Goal: Transaction & Acquisition: Purchase product/service

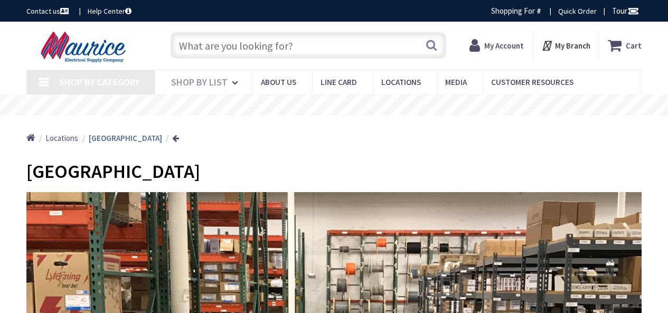
click at [318, 41] on input "text" at bounding box center [309, 45] width 276 height 26
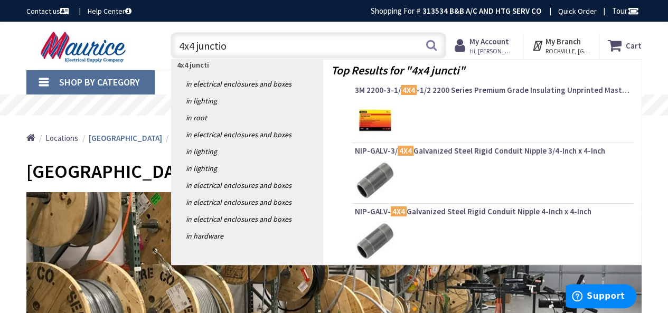
type input "4x4 junction"
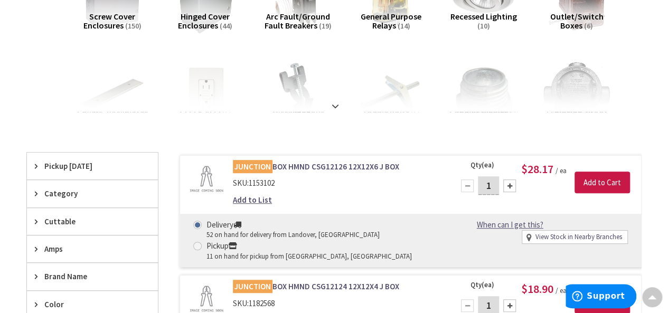
scroll to position [211, 0]
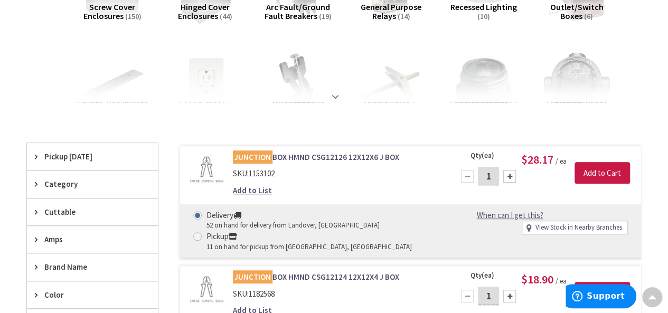
click at [334, 98] on div at bounding box center [334, 73] width 563 height 58
click at [335, 93] on strong at bounding box center [335, 97] width 13 height 12
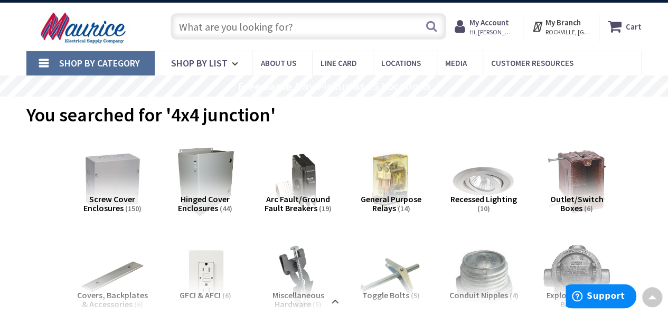
scroll to position [0, 0]
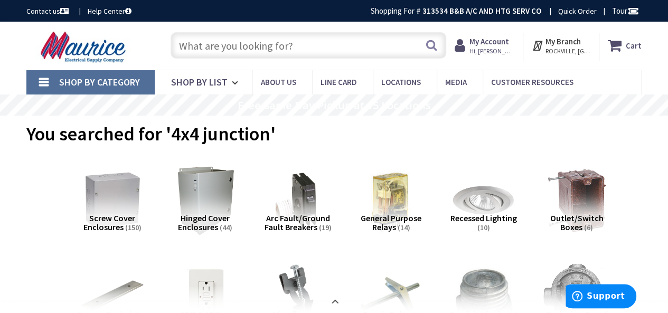
click at [272, 49] on input "text" at bounding box center [309, 45] width 276 height 26
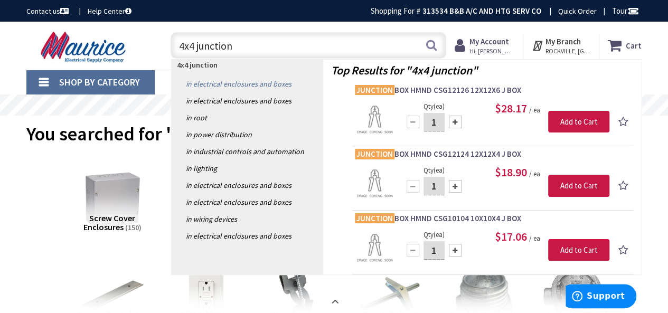
type input "4x4 junction"
click at [255, 83] on link "in Electrical Enclosures and Boxes" at bounding box center [247, 84] width 151 height 17
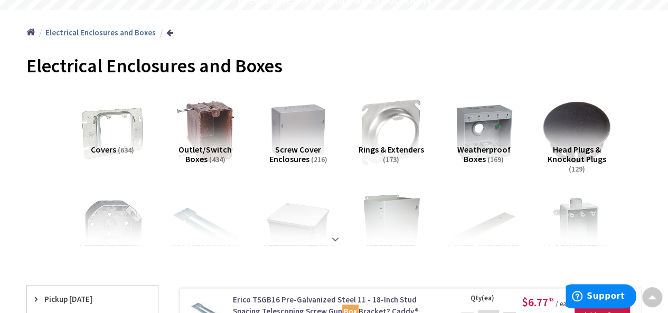
click at [335, 239] on strong at bounding box center [335, 240] width 13 height 12
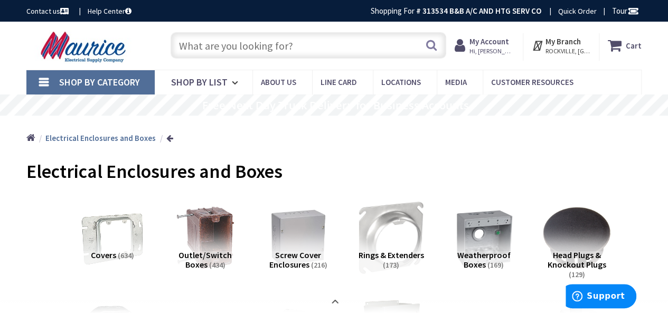
scroll to position [53, 0]
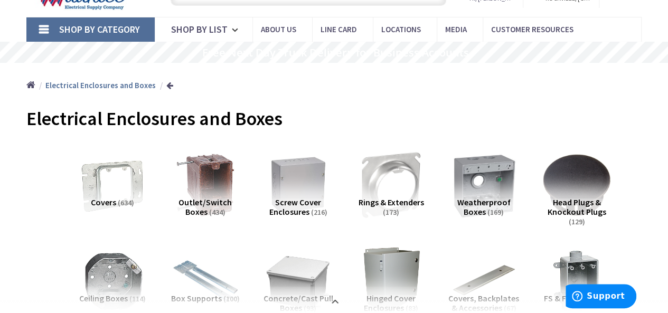
click at [487, 166] on img at bounding box center [484, 184] width 75 height 75
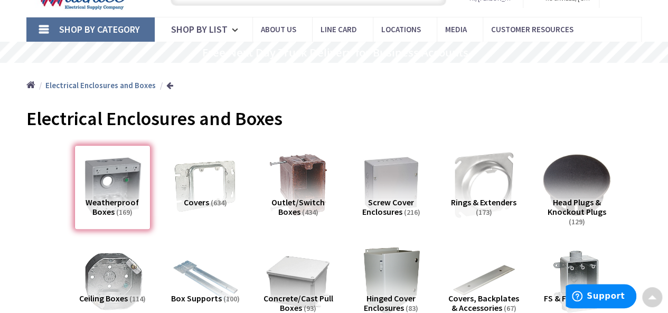
scroll to position [794, 0]
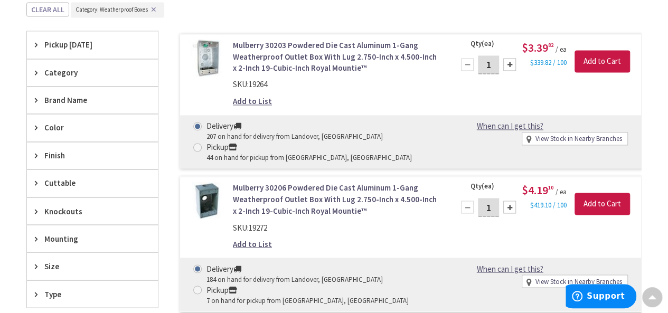
click at [67, 180] on span "Cuttable" at bounding box center [87, 183] width 86 height 11
click at [38, 230] on div "Knockouts" at bounding box center [92, 229] width 131 height 27
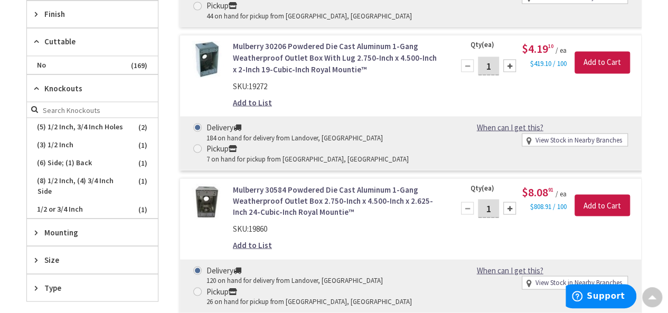
scroll to position [952, 0]
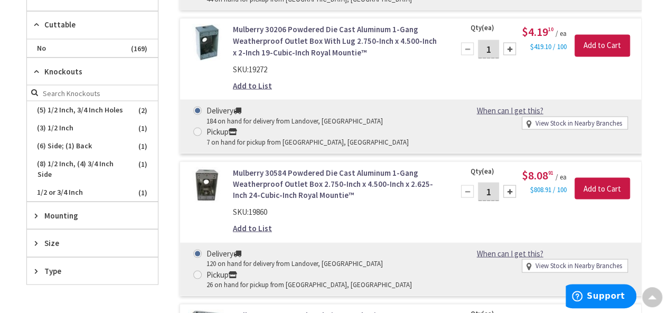
click at [63, 230] on div "Size" at bounding box center [92, 242] width 131 height 27
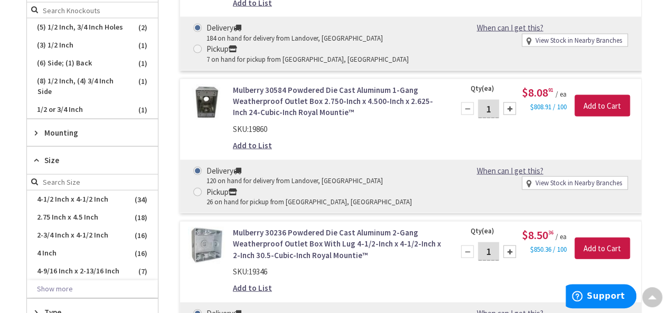
scroll to position [1058, 0]
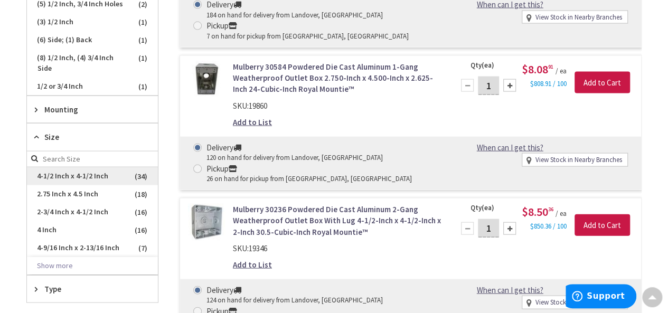
click at [70, 170] on span "4-1/2 Inch x 4-1/2 Inch" at bounding box center [92, 177] width 131 height 18
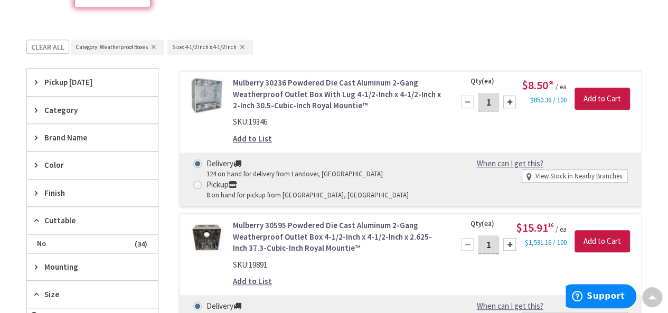
scroll to position [0, 0]
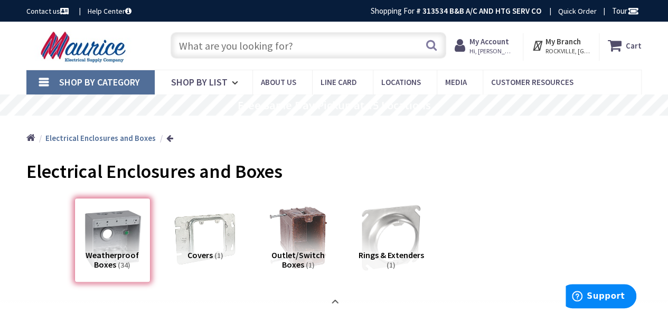
click at [42, 85] on link "Shop By Category" at bounding box center [90, 82] width 128 height 24
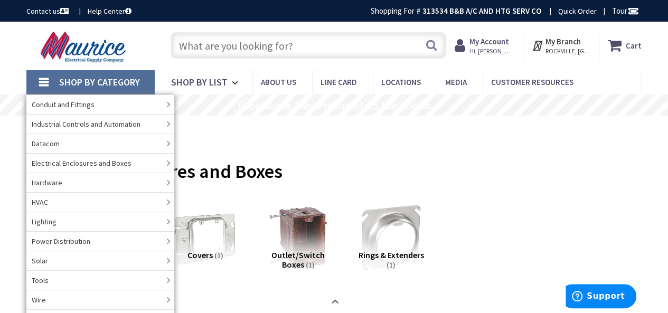
click at [240, 50] on input "text" at bounding box center [309, 45] width 276 height 26
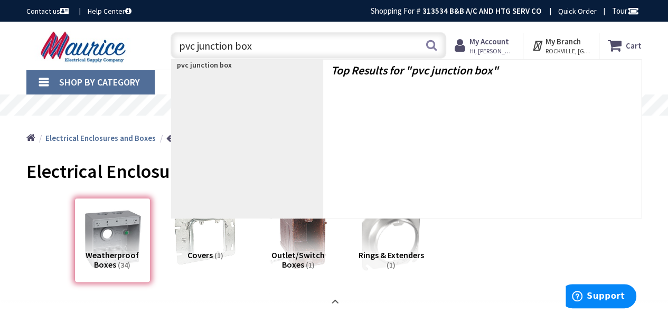
type input "pvc junction box]"
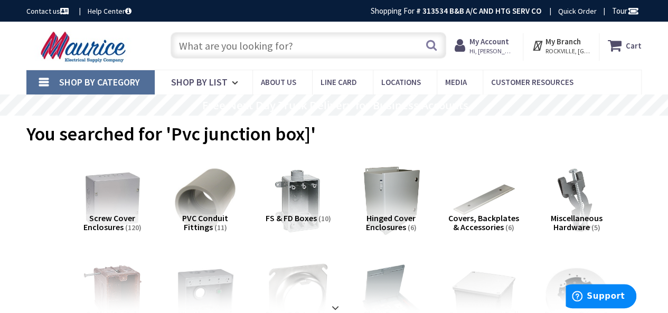
click at [218, 37] on input "text" at bounding box center [309, 45] width 276 height 26
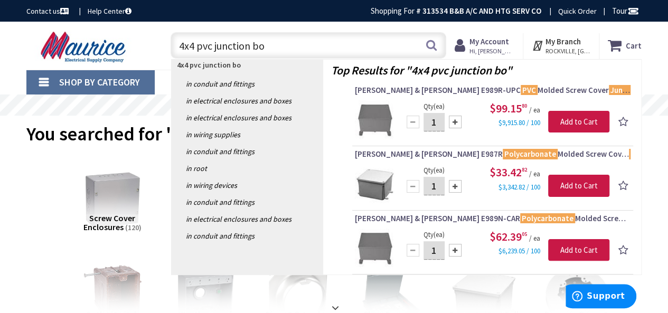
type input "4x4 pvc junction boc"
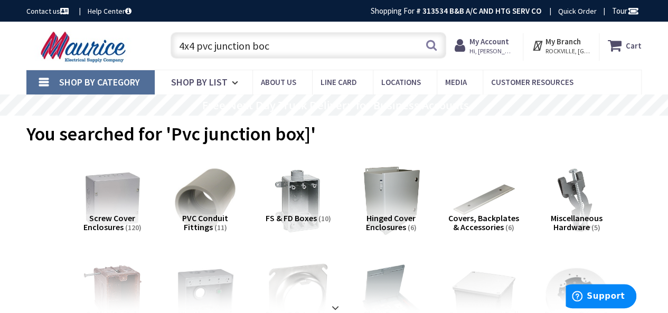
click at [270, 46] on input "4x4 pvc junction boc" at bounding box center [309, 45] width 276 height 26
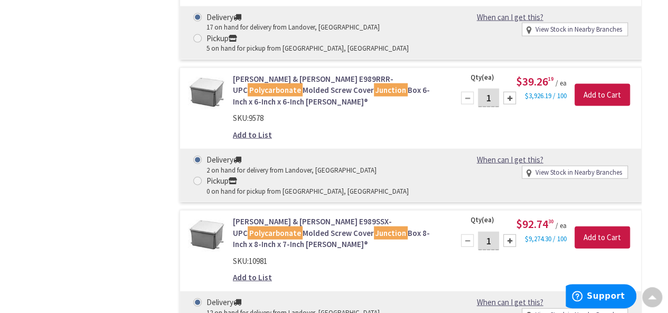
scroll to position [1268, 0]
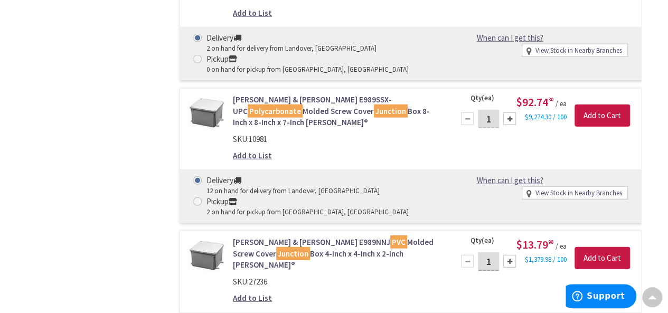
drag, startPoint x: 290, startPoint y: 151, endPoint x: 57, endPoint y: 199, distance: 238.1
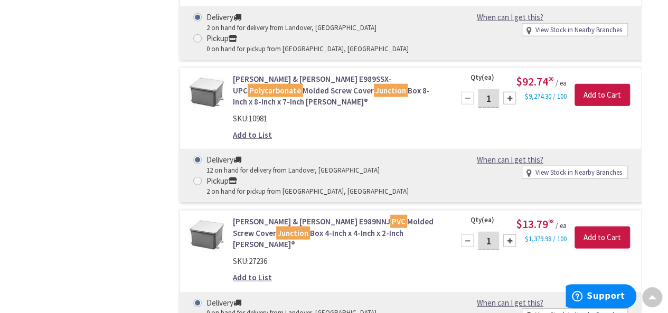
scroll to position [1321, 0]
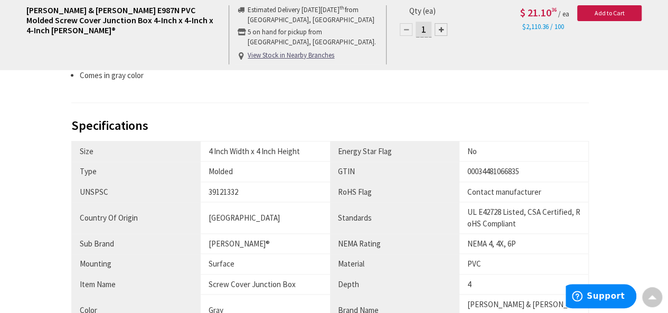
scroll to position [581, 0]
